Goal: Information Seeking & Learning: Learn about a topic

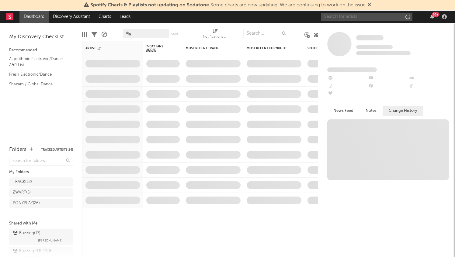
click at [350, 17] on input "text" at bounding box center [366, 17] width 91 height 8
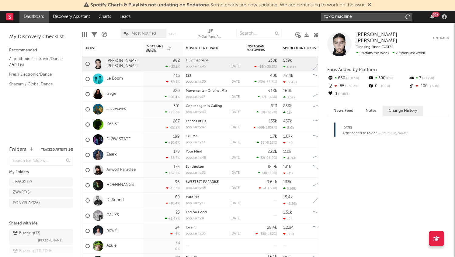
type input "toxic machiner"
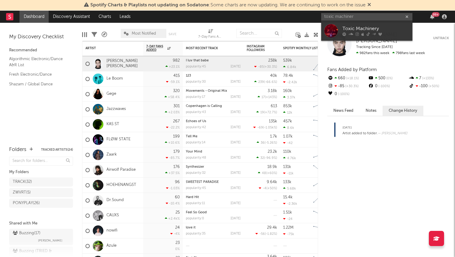
click at [357, 27] on div "Toxic Machinery" at bounding box center [375, 28] width 67 height 7
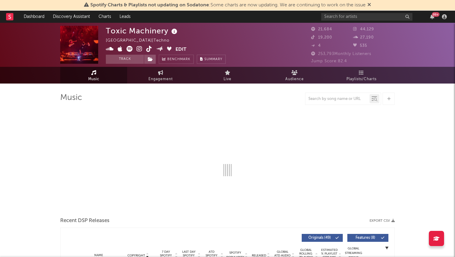
select select "6m"
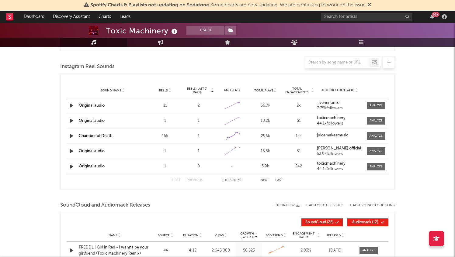
scroll to position [683, 0]
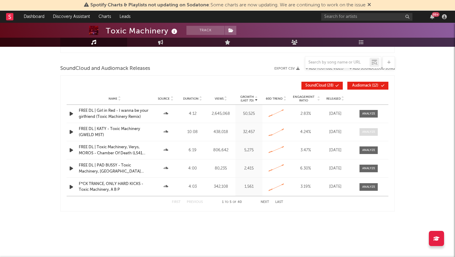
click at [360, 133] on span at bounding box center [368, 132] width 18 height 8
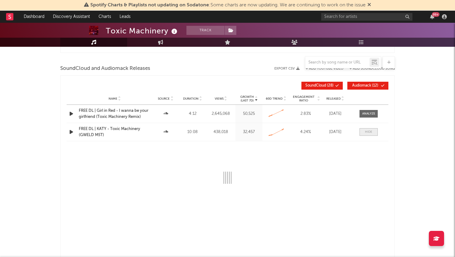
select select "All"
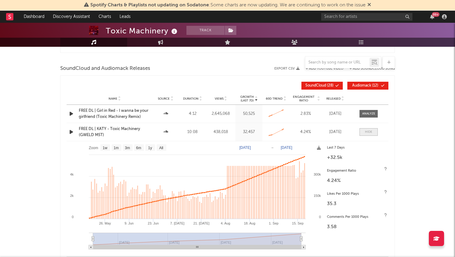
click at [369, 135] on span at bounding box center [368, 132] width 18 height 8
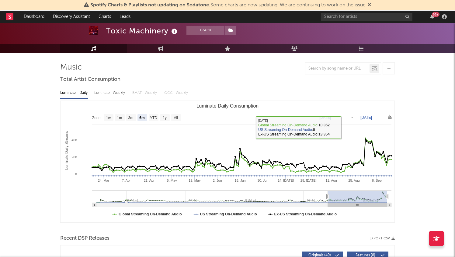
scroll to position [0, 0]
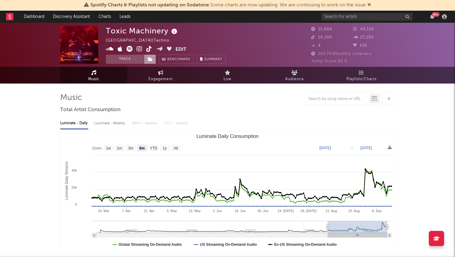
click at [151, 59] on icon at bounding box center [150, 59] width 5 height 4
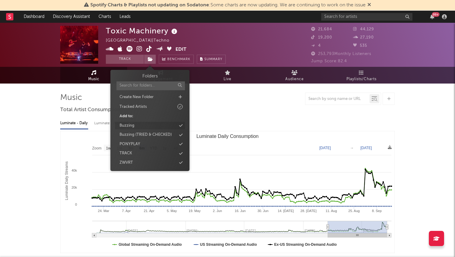
click at [154, 128] on div "Buzzing" at bounding box center [150, 126] width 70 height 8
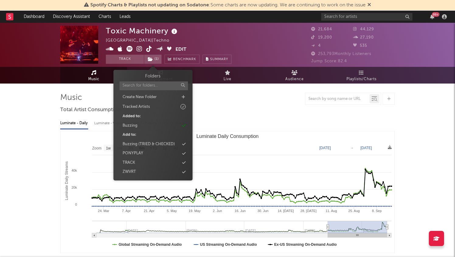
click at [241, 100] on div at bounding box center [227, 99] width 334 height 12
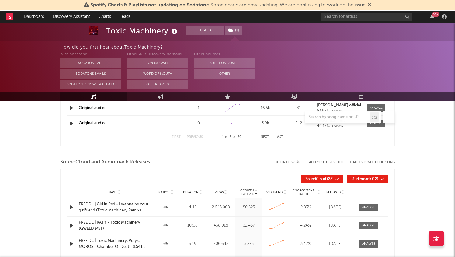
scroll to position [668, 0]
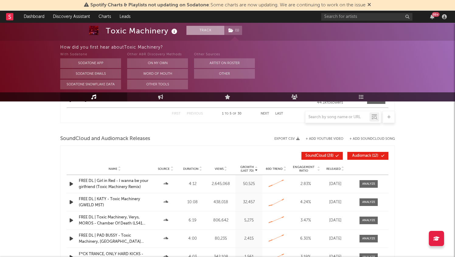
click at [203, 29] on button "Track" at bounding box center [205, 30] width 38 height 9
